Goal: Task Accomplishment & Management: Manage account settings

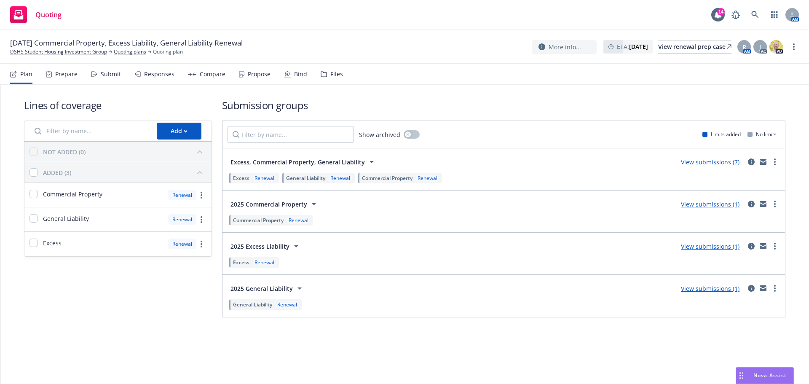
click at [382, 80] on nav "Plan Prepare Submit Responses Compare Propose Bind Files" at bounding box center [404, 74] width 789 height 20
click at [715, 164] on link "View submissions (7)" at bounding box center [710, 162] width 59 height 8
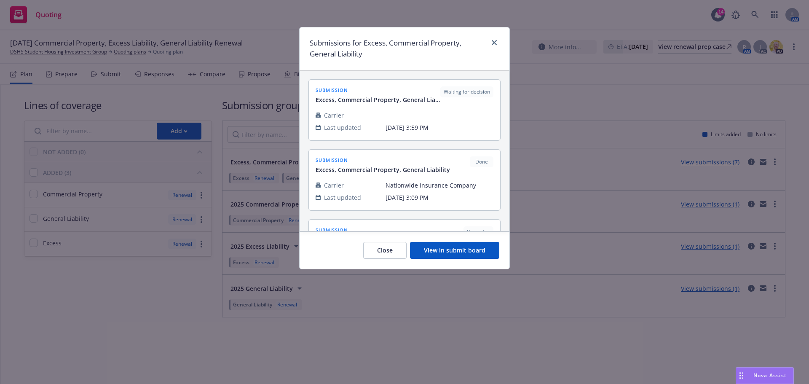
click at [470, 248] on button "View in submit board" at bounding box center [454, 250] width 89 height 17
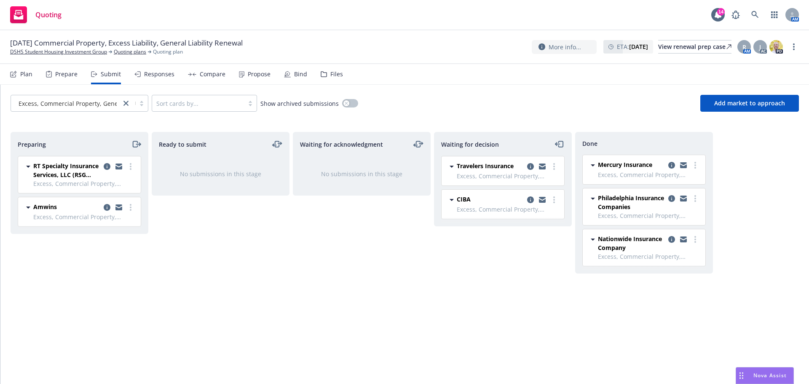
click at [250, 298] on div "Ready to submit No submissions in this stage" at bounding box center [221, 249] width 138 height 234
click at [554, 165] on icon "more" at bounding box center [555, 166] width 2 height 7
click at [512, 230] on span "Add declined decision" at bounding box center [516, 234] width 83 height 8
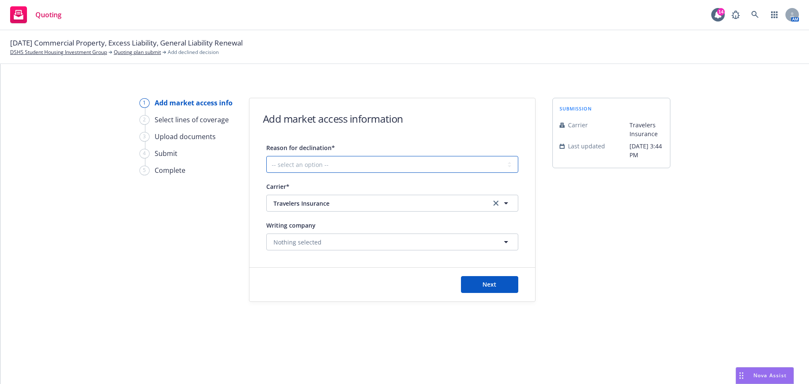
click at [318, 164] on select "-- select an option -- Cannot compete with other markets Carrier non-renewed Ca…" at bounding box center [392, 164] width 252 height 17
select select "DOES_NOT_FIT_UNDERWRITER_APPETITE"
click at [266, 156] on select "-- select an option -- Cannot compete with other markets Carrier non-renewed Ca…" at bounding box center [392, 164] width 252 height 17
click at [504, 280] on button "Next" at bounding box center [489, 284] width 57 height 17
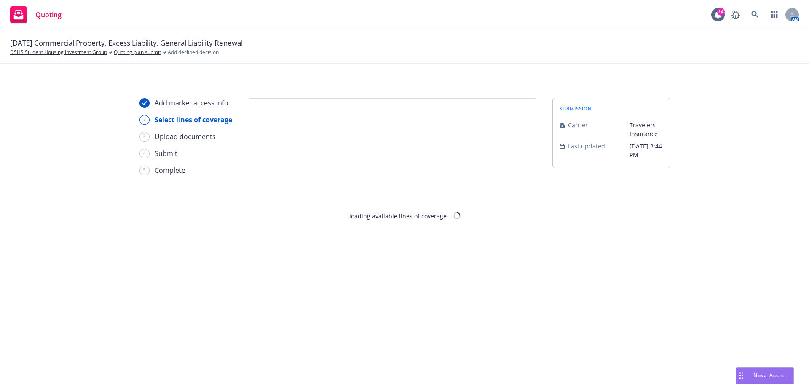
select select "DOES_NOT_FIT_UNDERWRITER_APPETITE"
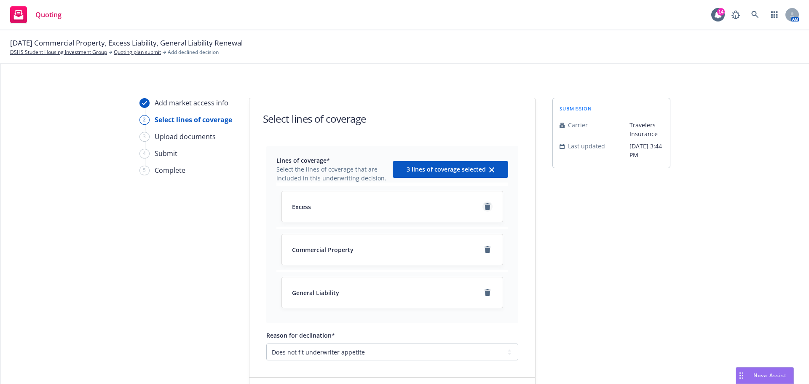
click at [485, 207] on icon "remove" at bounding box center [488, 206] width 6 height 7
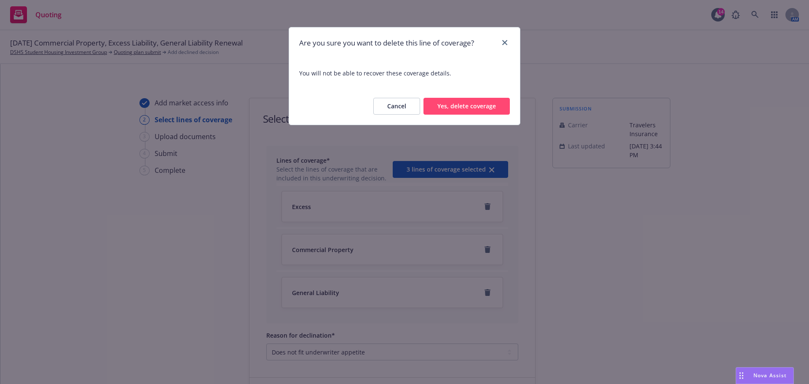
click at [491, 105] on button "Yes, delete coverage" at bounding box center [467, 106] width 86 height 17
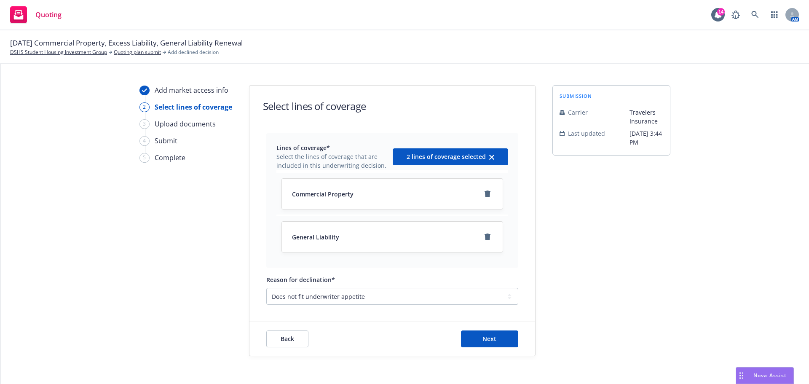
scroll to position [19, 0]
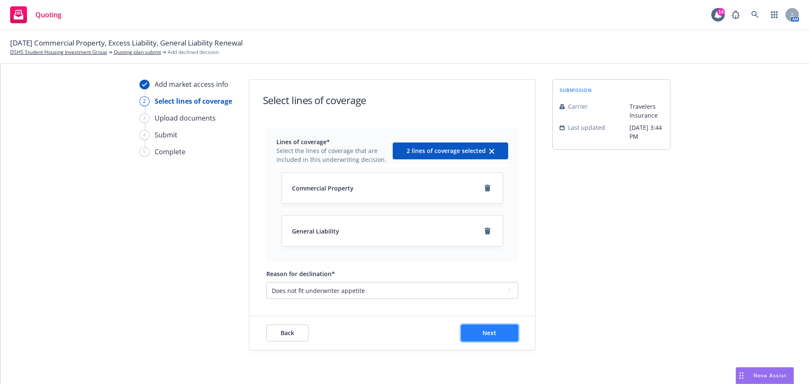
click at [489, 333] on span "Next" at bounding box center [490, 333] width 14 height 8
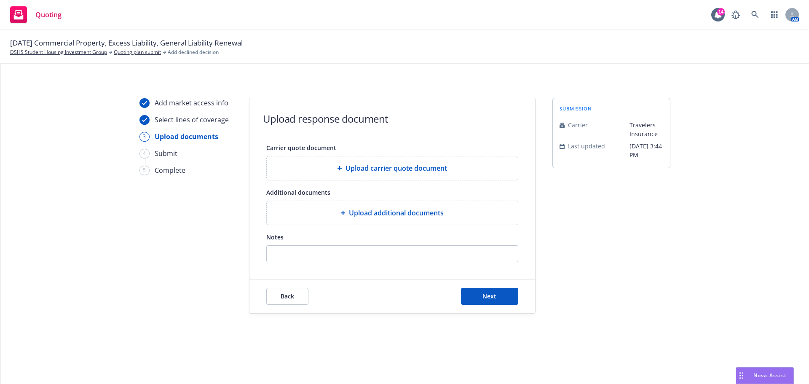
scroll to position [0, 0]
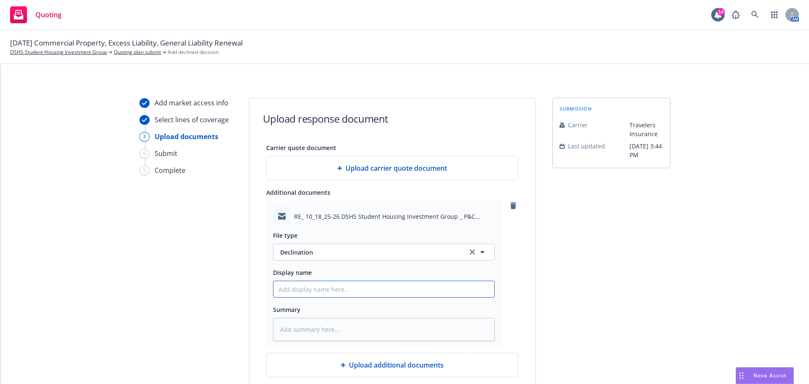
click at [322, 290] on input "Display name" at bounding box center [384, 289] width 221 height 16
type textarea "x"
type input "T"
type textarea "x"
type input "Tr"
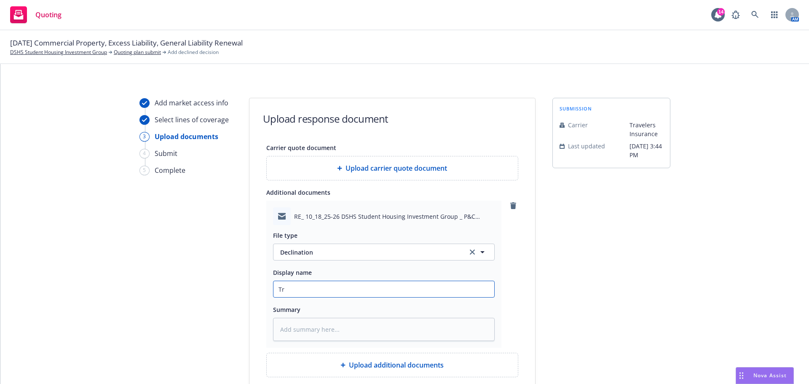
type textarea "x"
type input "Tra"
type textarea "x"
type input "Trav"
type textarea "x"
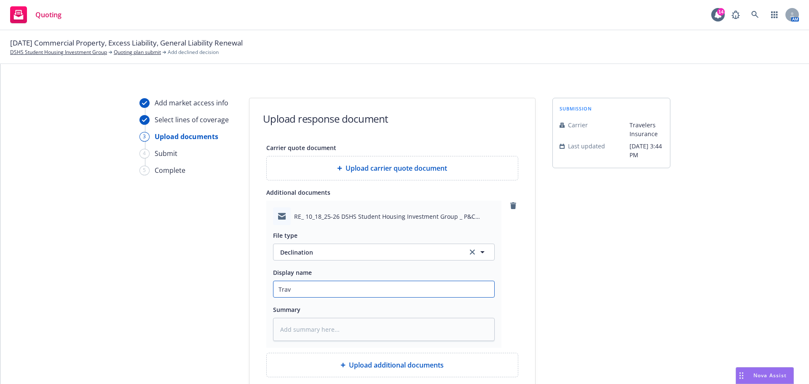
type input "Trave"
type textarea "x"
type input "Travel"
type textarea "x"
type input "Travele"
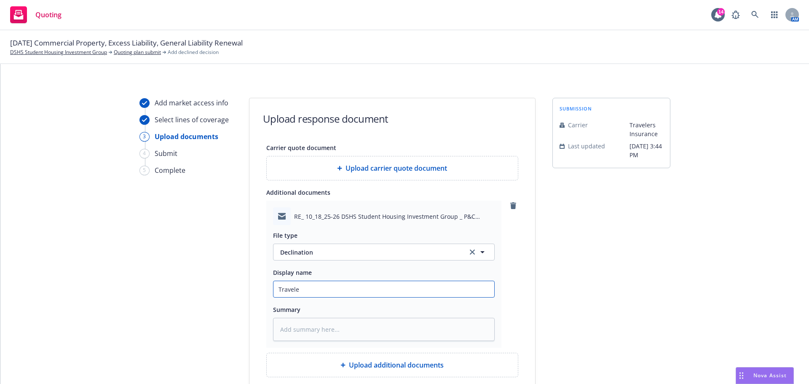
type textarea "x"
type input "Traveler"
type textarea "x"
type input "Travelers"
type textarea "x"
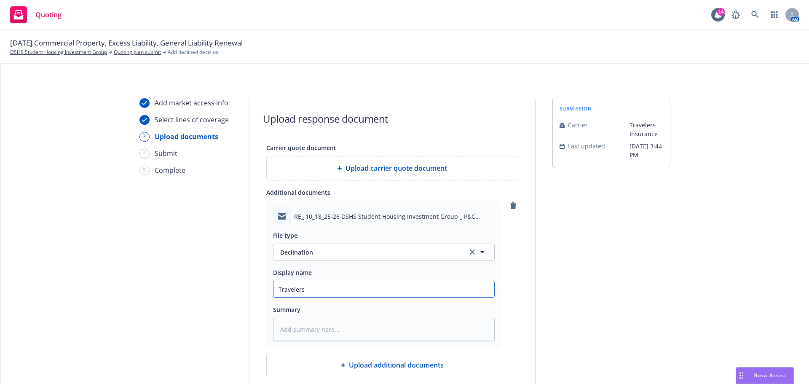
type input "Travelers"
type textarea "x"
type input "Travelers D"
type textarea "x"
type input "Travelers De"
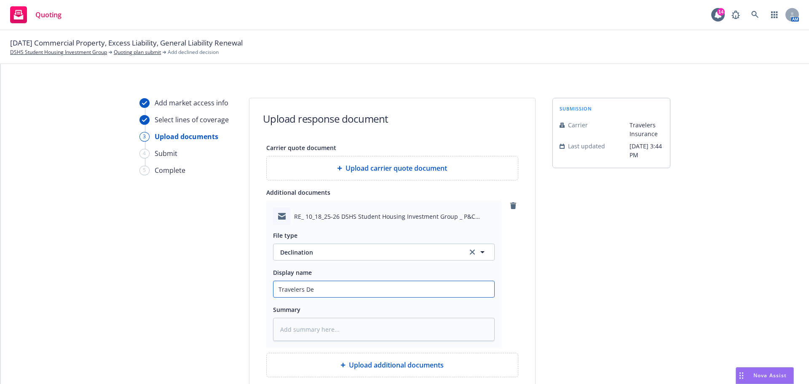
type textarea "x"
type input "Travelers Dec"
type textarea "x"
type input "Travelers Decl"
type textarea "x"
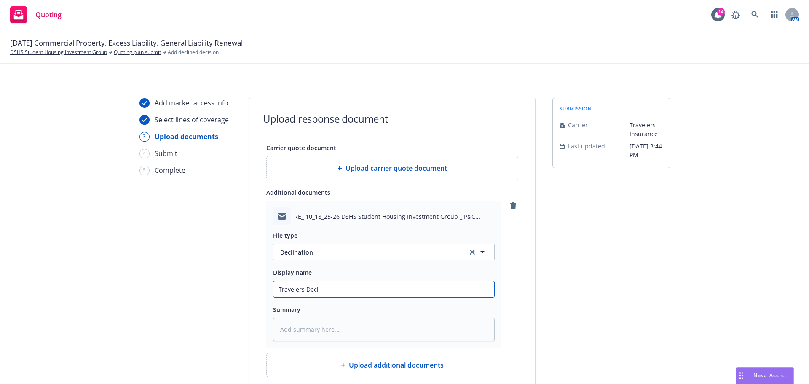
type input "Travelers Decli"
type textarea "x"
type input "Travelers Declin"
type textarea "x"
type input "Travelers Declina"
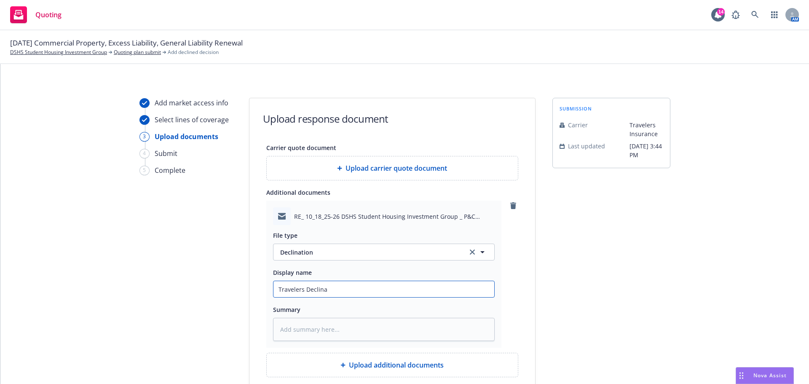
type textarea "x"
type input "Travelers Declinat"
type textarea "x"
type input "Travelers Declinati"
type textarea "x"
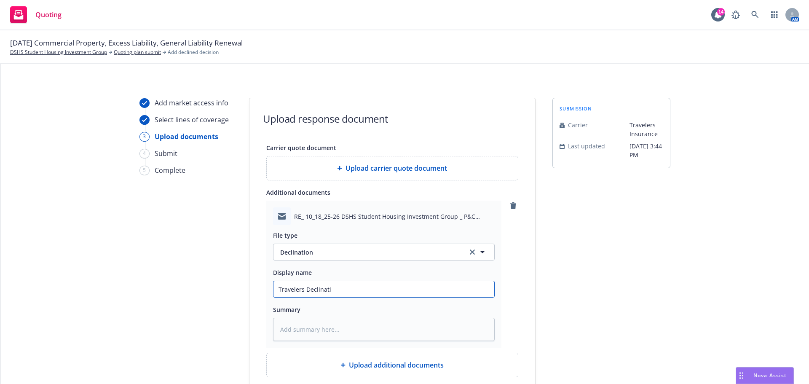
type input "Travelers Declinatio"
type textarea "x"
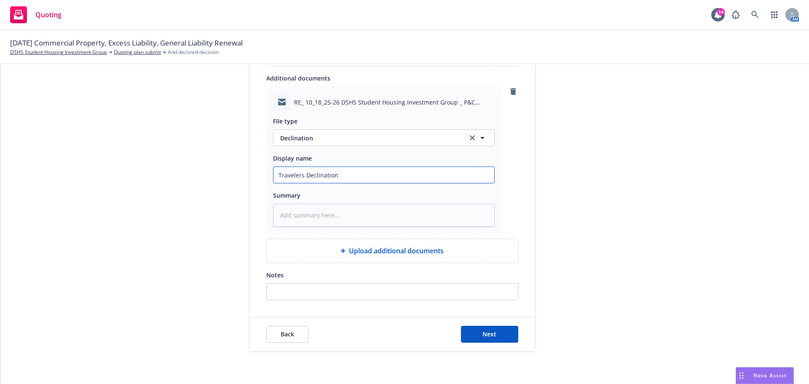
scroll to position [116, 0]
type input "Travelers Declination"
click at [333, 217] on textarea at bounding box center [384, 213] width 222 height 23
paste textarea "declining due to construction type (Frame), non-sprinklered, older builds being…"
type textarea "x"
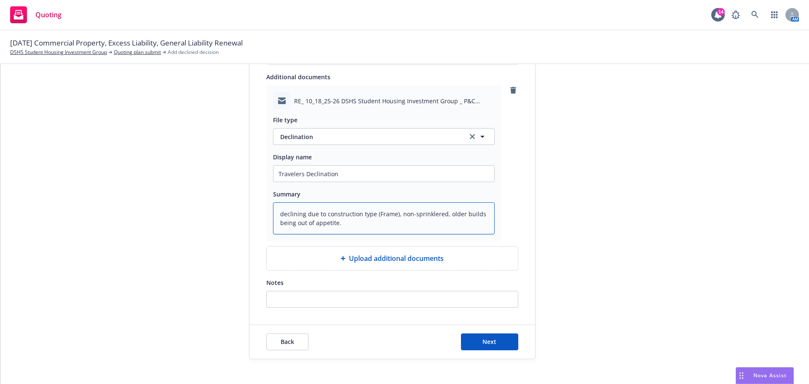
type textarea "declining due to construction type (Frame), non-sprinklered, older builds being…"
click at [340, 298] on input "Notes" at bounding box center [392, 299] width 251 height 16
paste input "declining due to construction type (Frame), non-sprinklered, older builds being…"
type input "declining due to construction type (Frame), non-sprinklered, older builds being…"
type textarea "x"
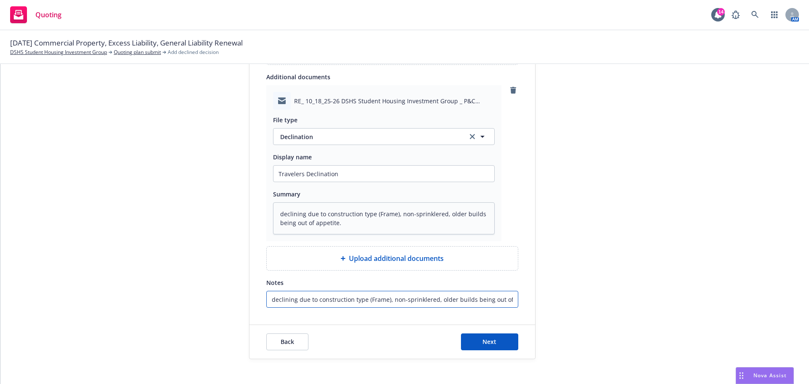
scroll to position [0, 19]
type input "declining due to construction type (Frame), non-sprinklered, older builds being…"
click at [473, 341] on button "Next" at bounding box center [489, 341] width 57 height 17
type textarea "x"
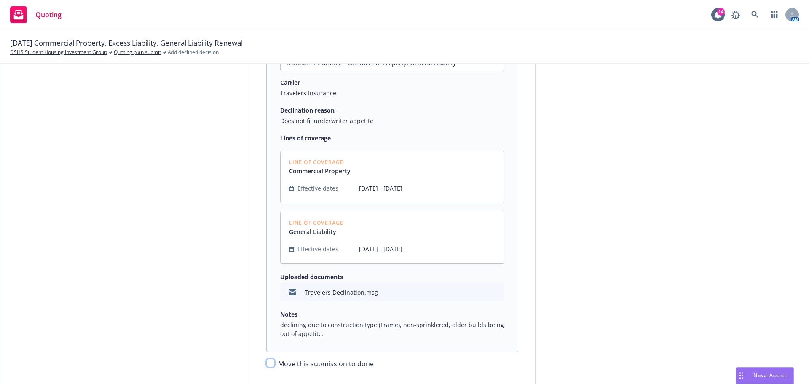
click at [267, 360] on input "Move this submission to done" at bounding box center [270, 363] width 8 height 8
checkbox input "true"
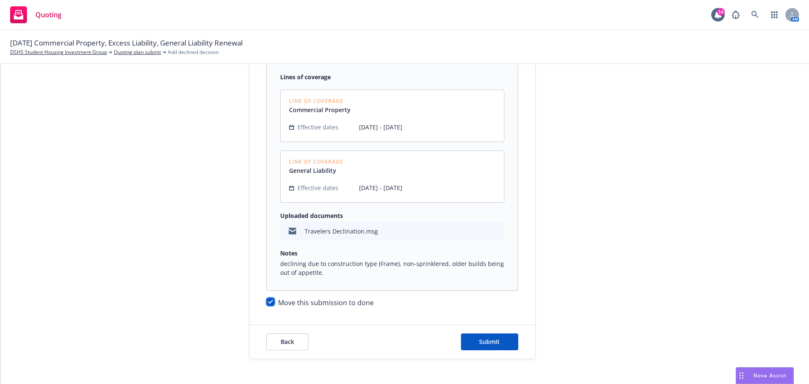
scroll to position [186, 0]
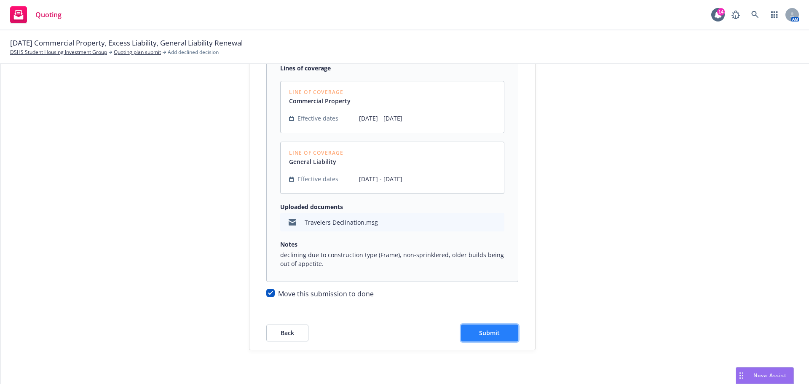
click at [490, 334] on span "Submit" at bounding box center [489, 333] width 21 height 8
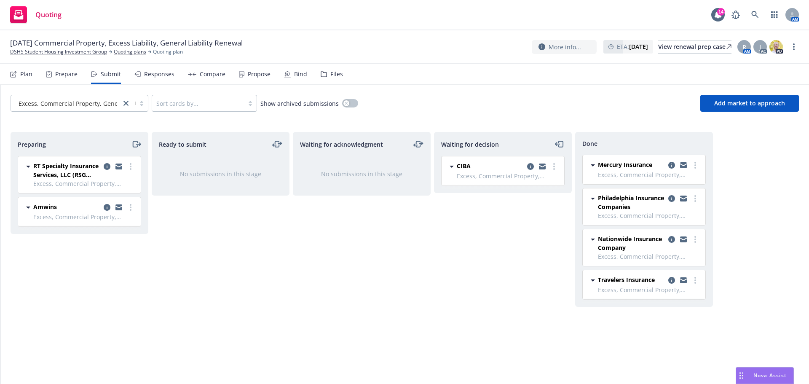
click at [220, 274] on div "Ready to submit No submissions in this stage" at bounding box center [221, 249] width 138 height 234
